Goal: Use online tool/utility: Utilize a website feature to perform a specific function

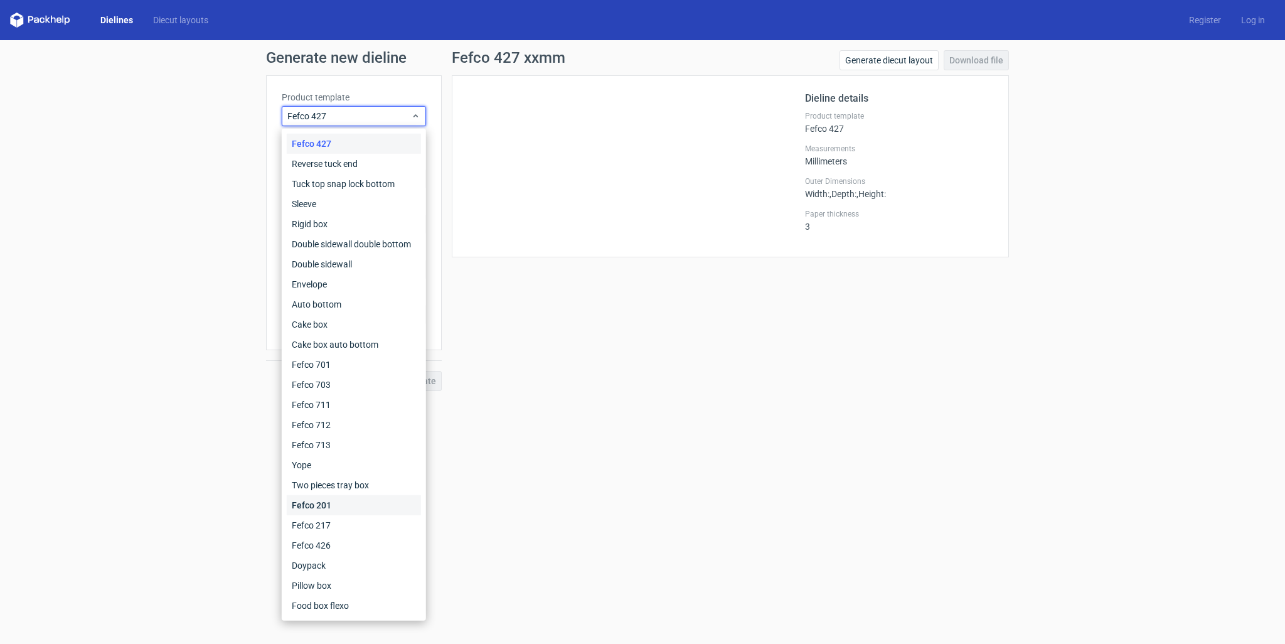
click at [382, 503] on div "Fefco 201" at bounding box center [354, 505] width 134 height 20
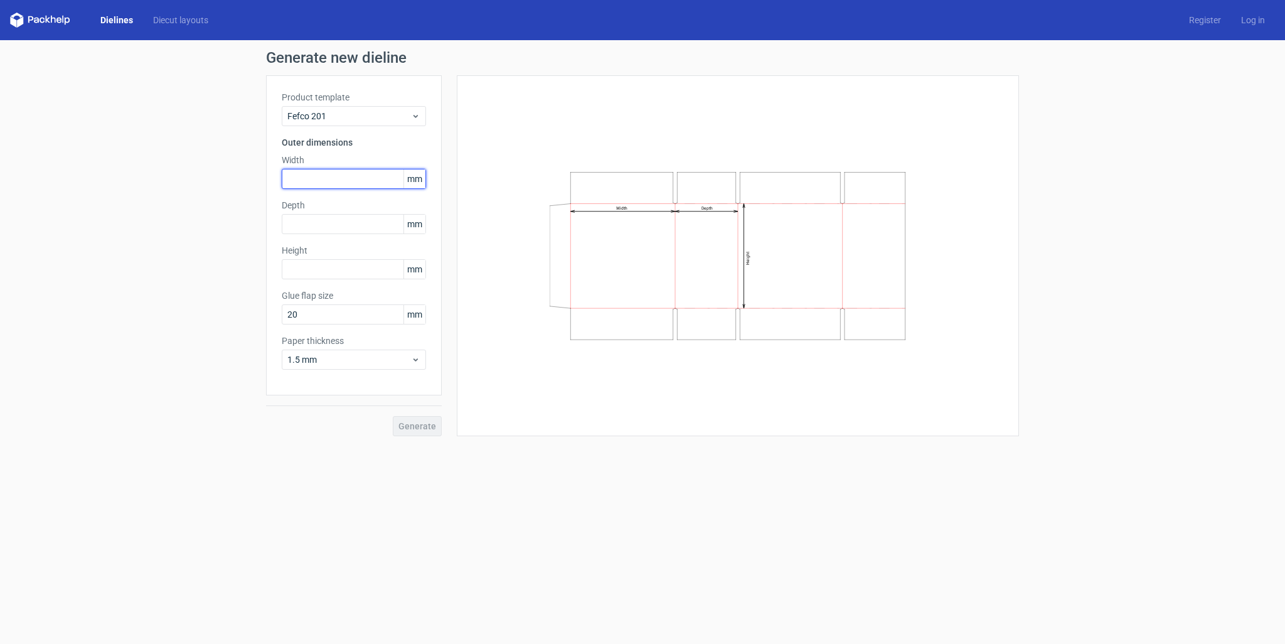
click at [315, 177] on input "text" at bounding box center [354, 179] width 144 height 20
type input "220"
click at [427, 416] on button "Generate" at bounding box center [417, 426] width 49 height 20
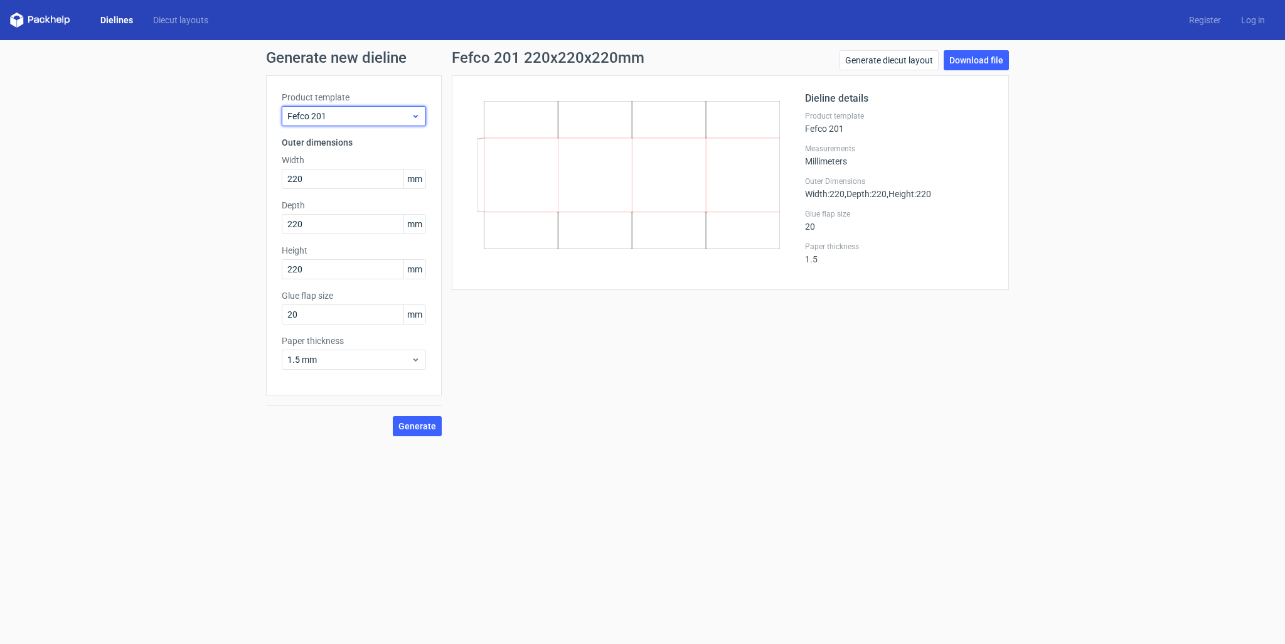
click at [347, 119] on span "Fefco 201" at bounding box center [349, 116] width 124 height 13
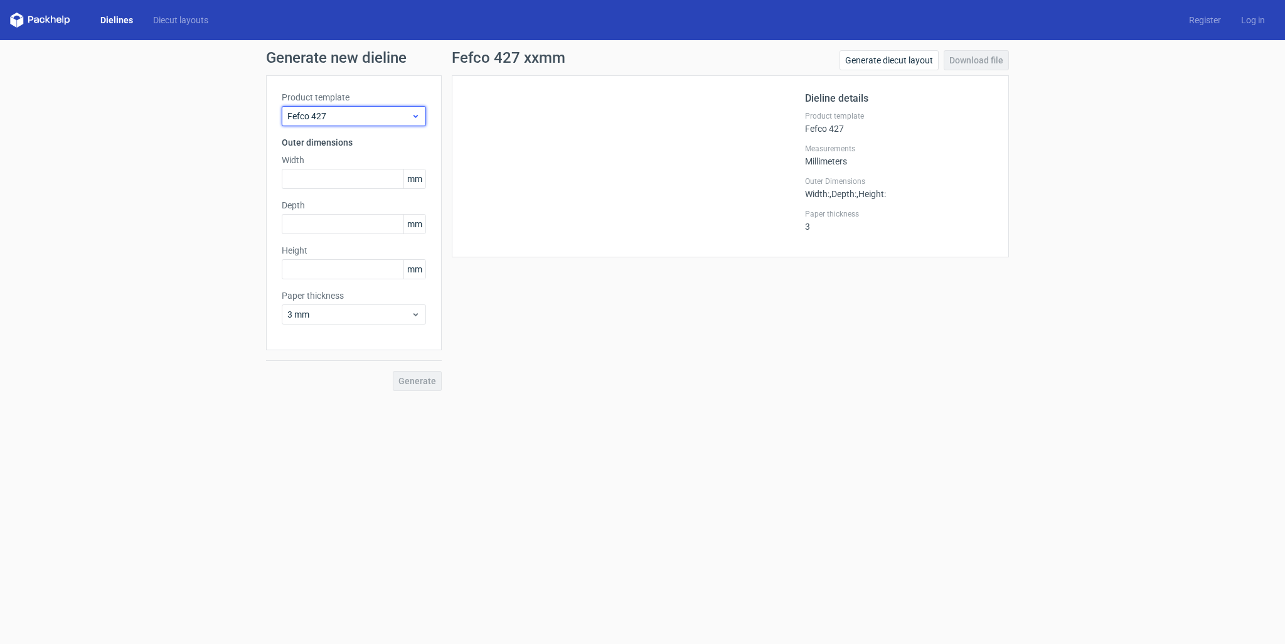
click at [369, 125] on div "Fefco 427" at bounding box center [354, 116] width 144 height 20
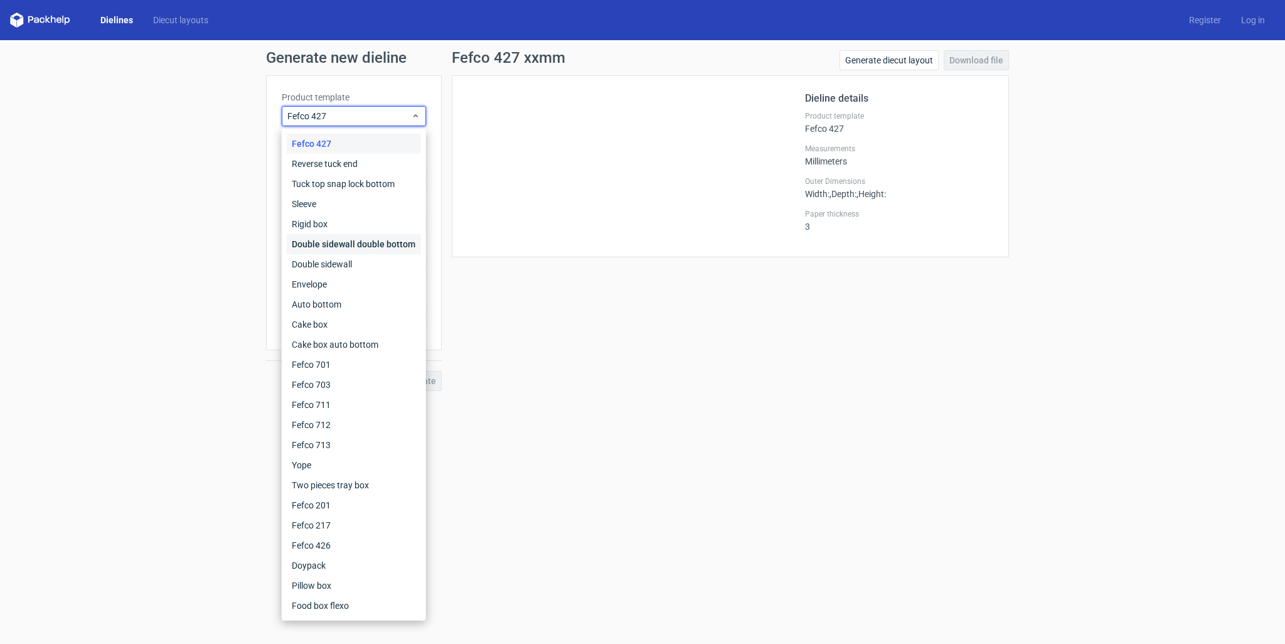
click at [371, 250] on div "Double sidewall double bottom" at bounding box center [354, 244] width 134 height 20
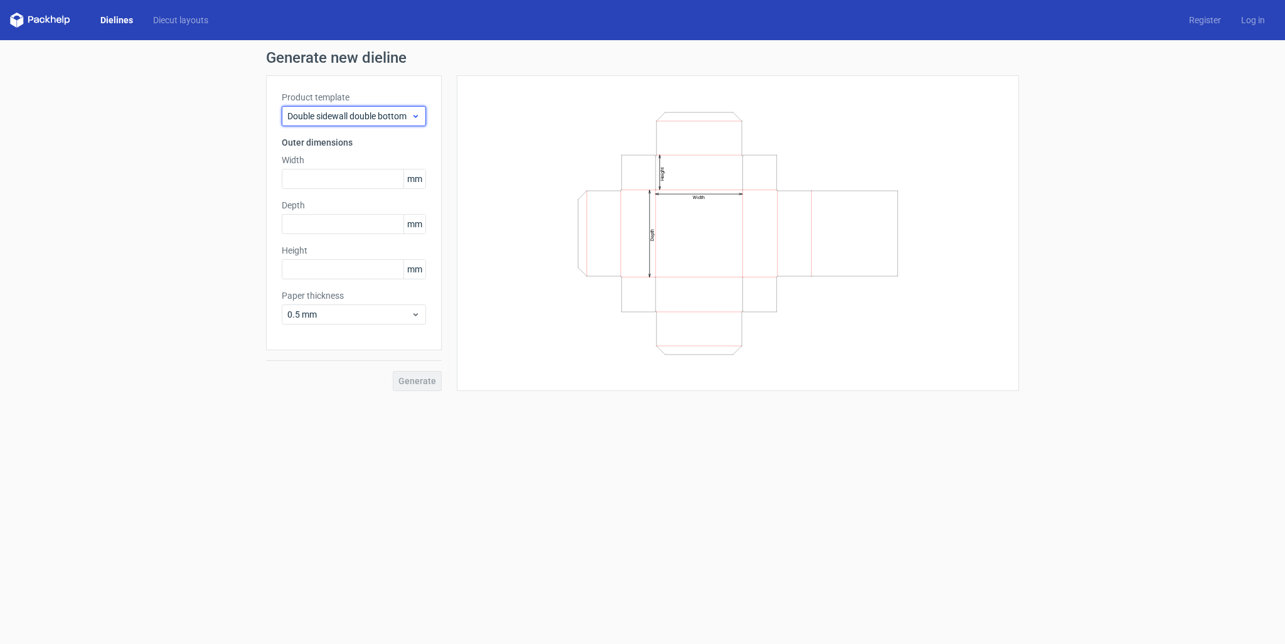
click at [346, 122] on div "Double sidewall double bottom" at bounding box center [354, 116] width 144 height 20
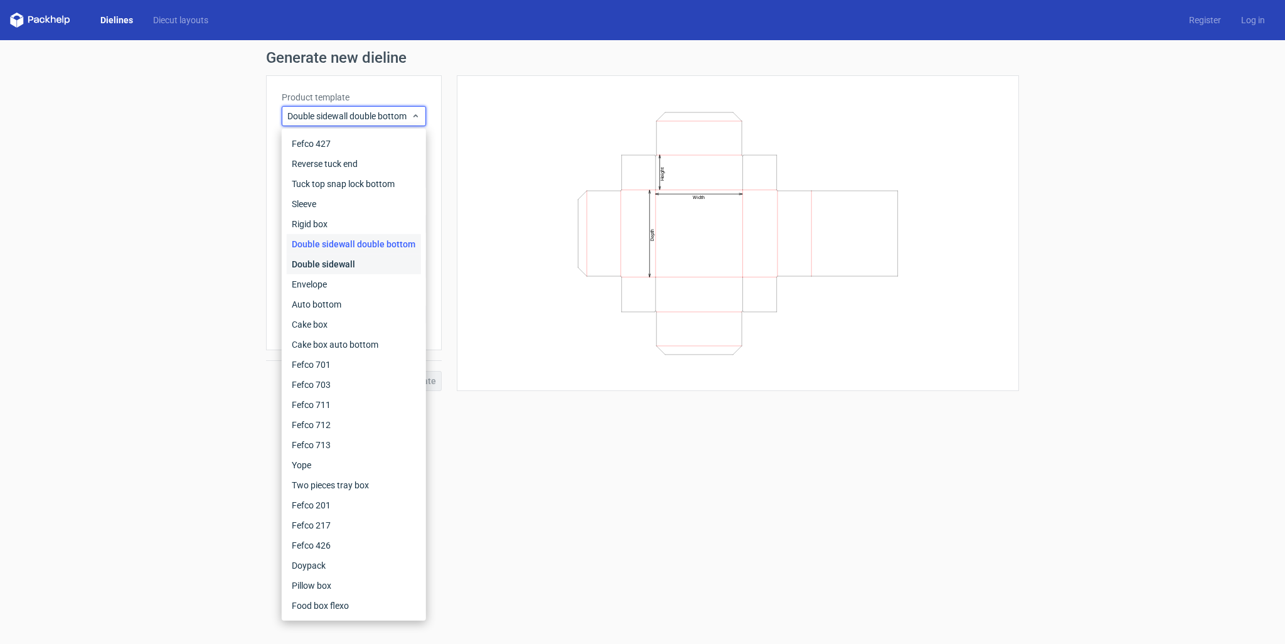
click at [332, 264] on div "Double sidewall" at bounding box center [354, 264] width 134 height 20
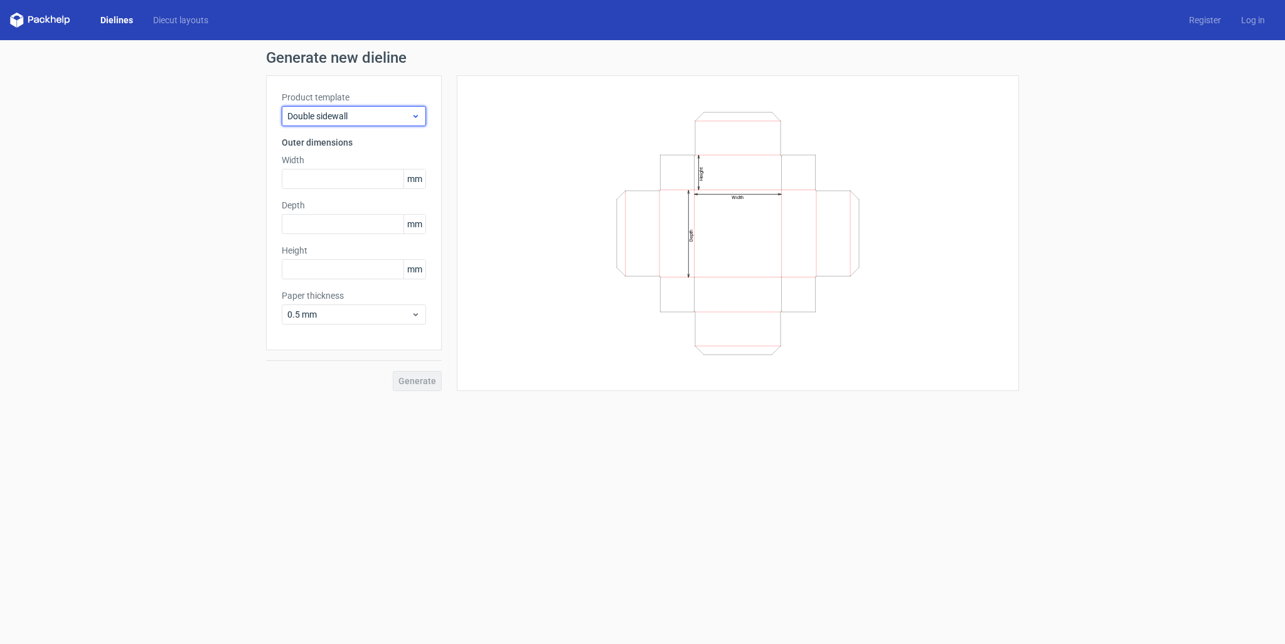
click at [363, 121] on span "Double sidewall" at bounding box center [349, 116] width 124 height 13
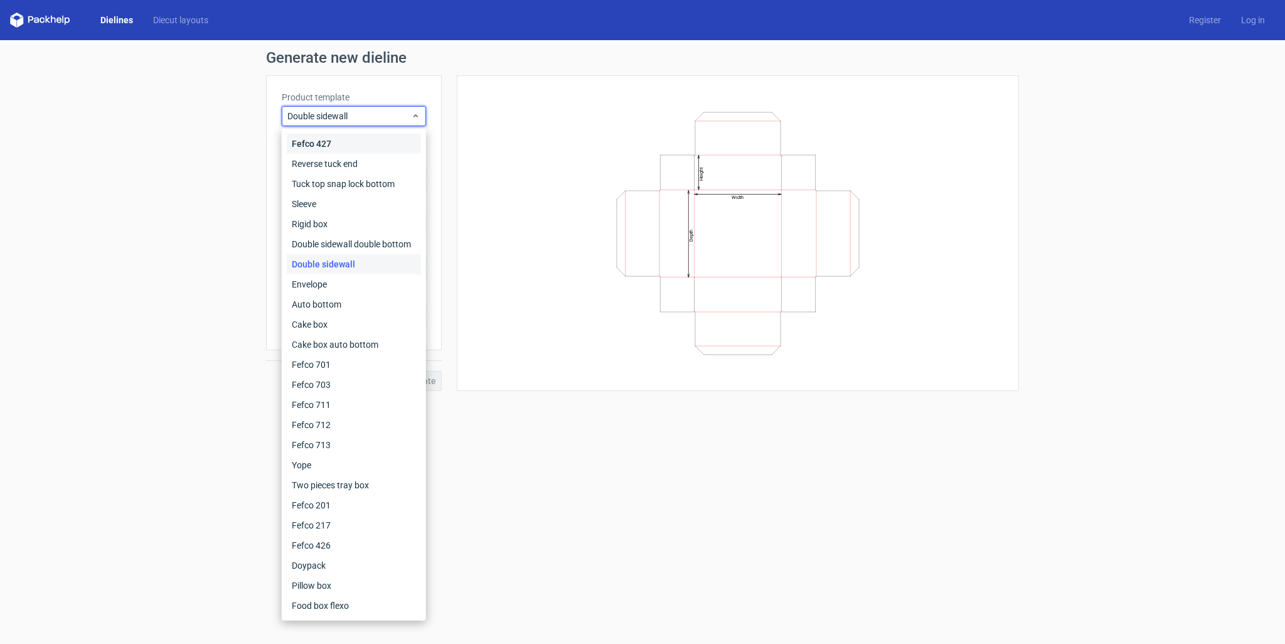
click at [359, 149] on div "Fefco 427" at bounding box center [354, 144] width 134 height 20
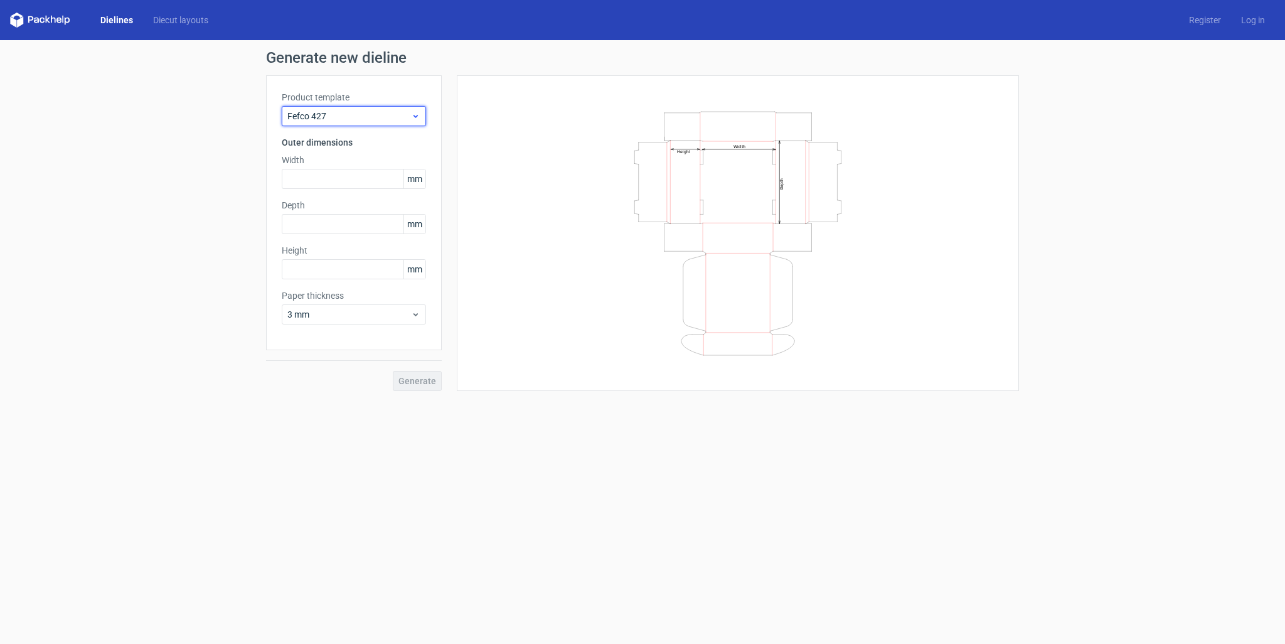
click at [358, 119] on span "Fefco 427" at bounding box center [349, 116] width 124 height 13
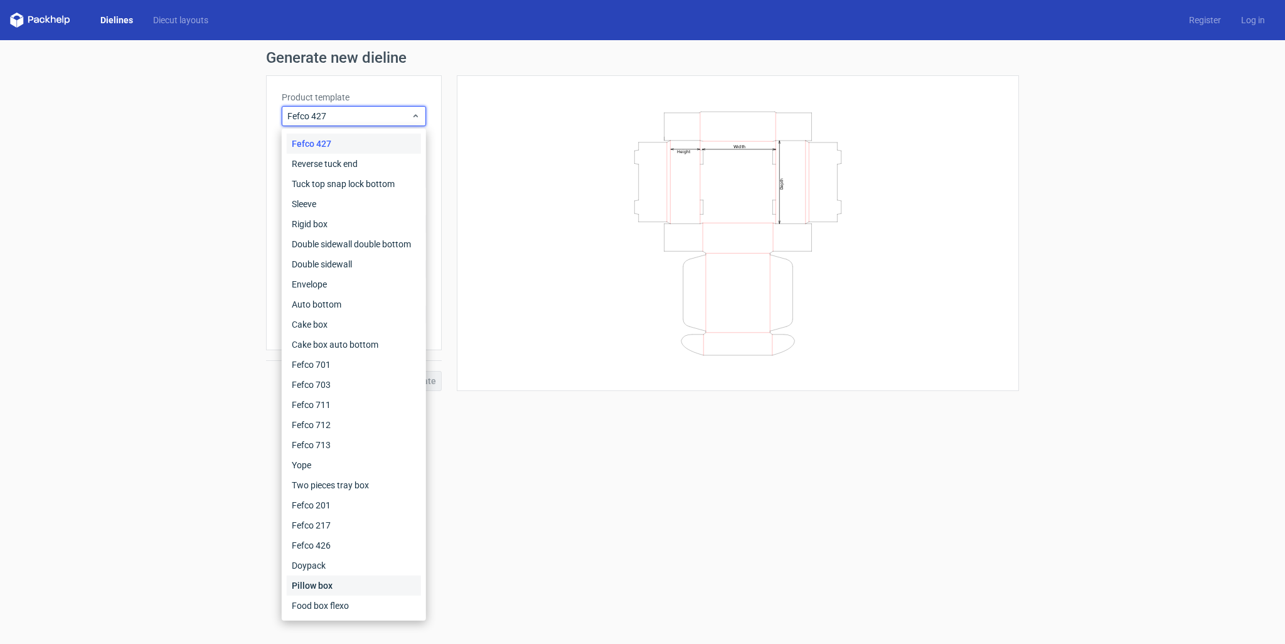
click at [344, 586] on div "Pillow box" at bounding box center [354, 585] width 134 height 20
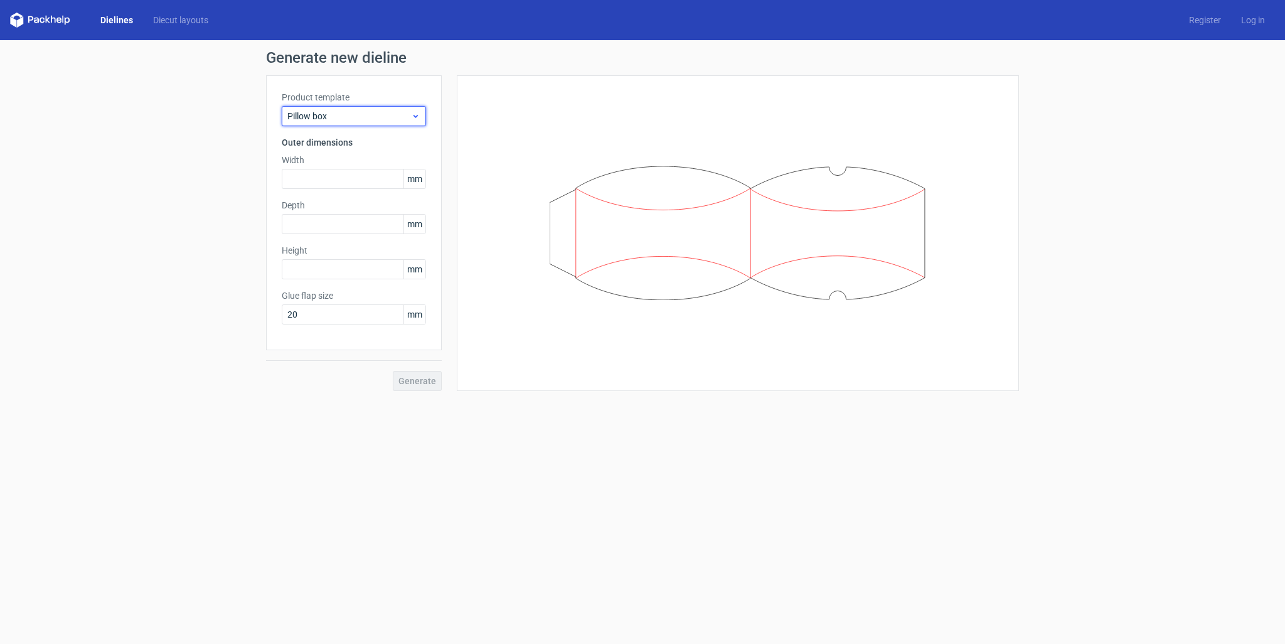
click at [359, 109] on div "Pillow box" at bounding box center [354, 116] width 144 height 20
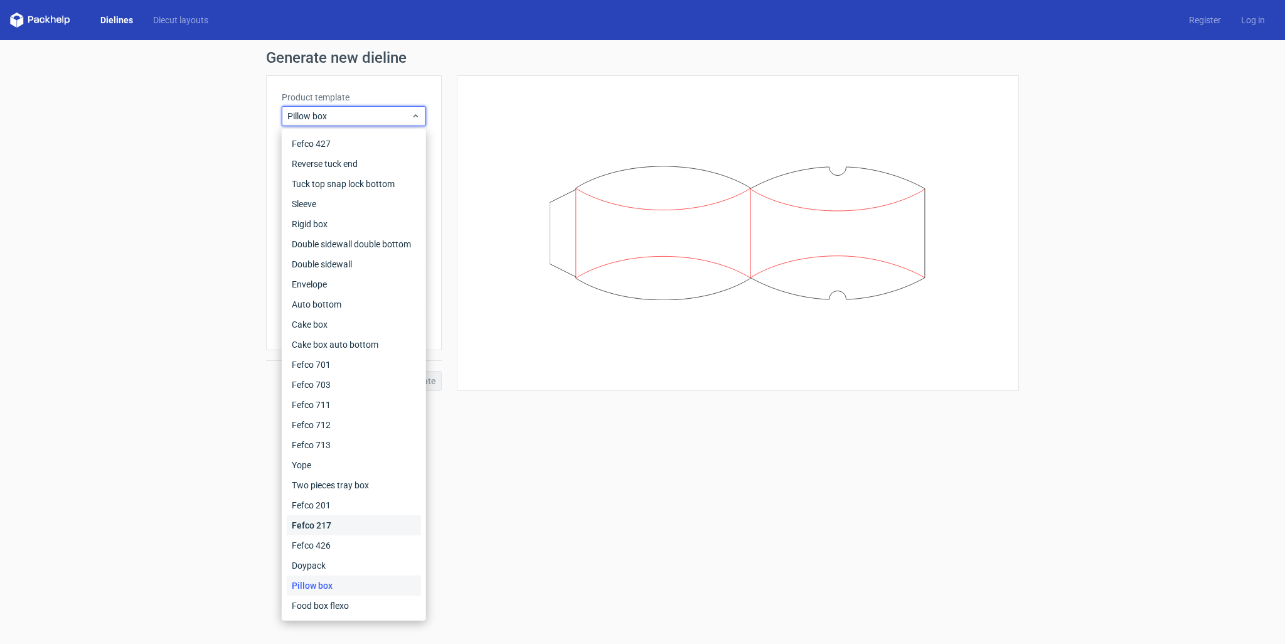
click at [359, 523] on div "Fefco 217" at bounding box center [354, 525] width 134 height 20
